Goal: Task Accomplishment & Management: Manage account settings

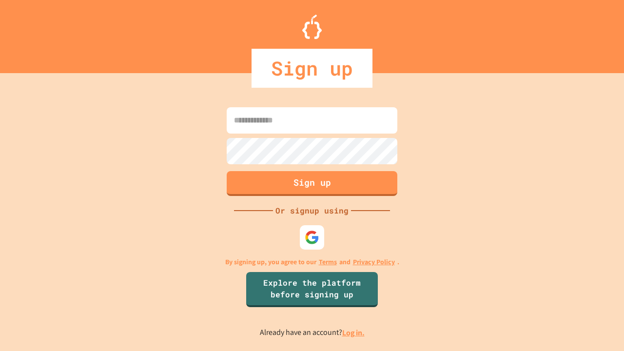
click at [354, 333] on link "Log in." at bounding box center [353, 333] width 22 height 10
